Goal: Task Accomplishment & Management: Use online tool/utility

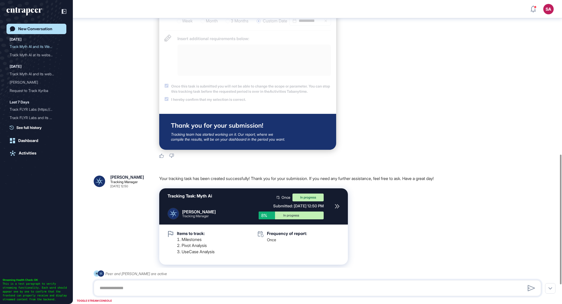
scroll to position [406, 0]
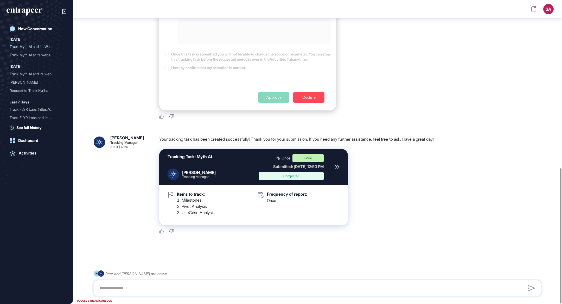
scroll to position [377, 0]
click at [337, 166] on icon at bounding box center [337, 167] width 5 height 5
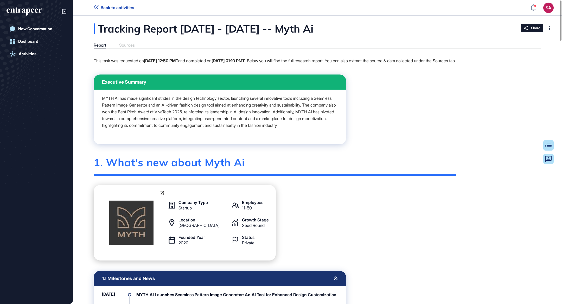
click at [334, 195] on div "Company Type Startup Employees 11-50 Location Türkiye Growth Stage Seed Round F…" at bounding box center [275, 222] width 362 height 75
